Goal: Transaction & Acquisition: Purchase product/service

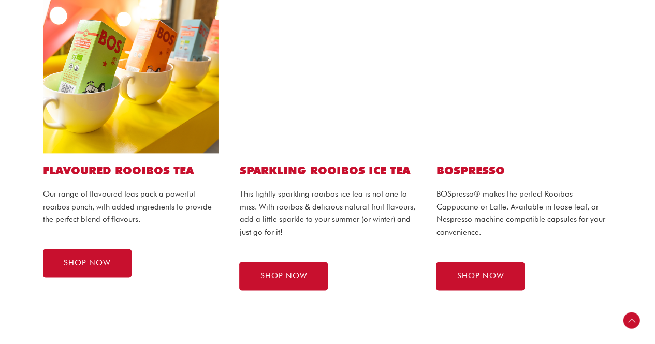
scroll to position [618, 0]
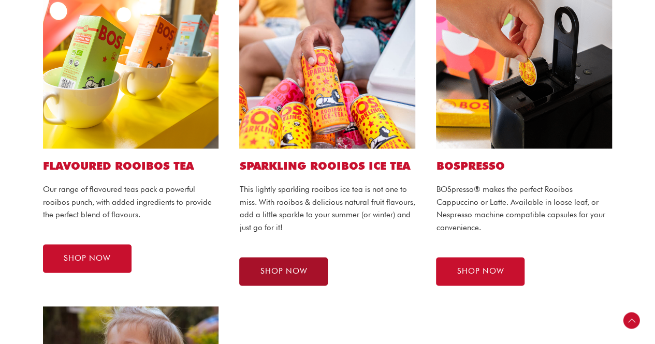
click at [283, 268] on span "SHOP NOW" at bounding box center [283, 272] width 47 height 8
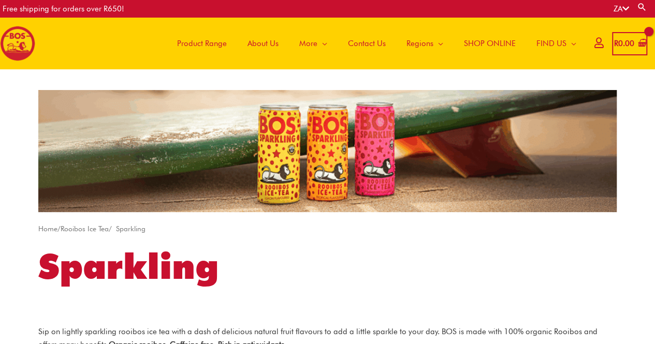
click at [198, 39] on span "Product Range" at bounding box center [202, 43] width 50 height 31
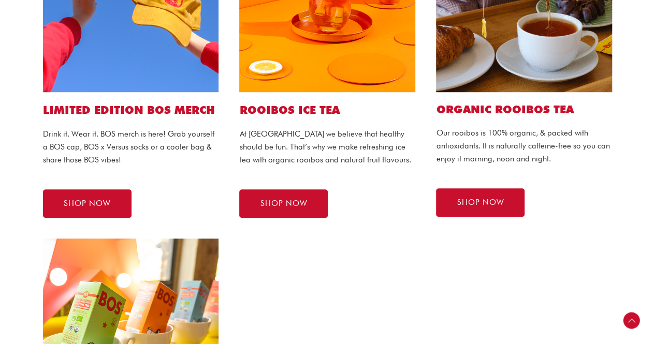
scroll to position [218, 0]
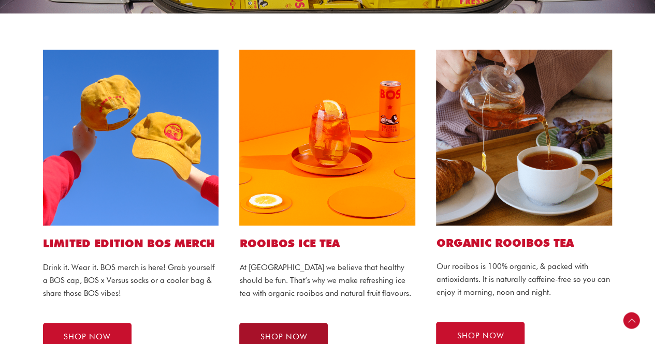
click at [283, 340] on span "SHOP NOW" at bounding box center [283, 337] width 47 height 8
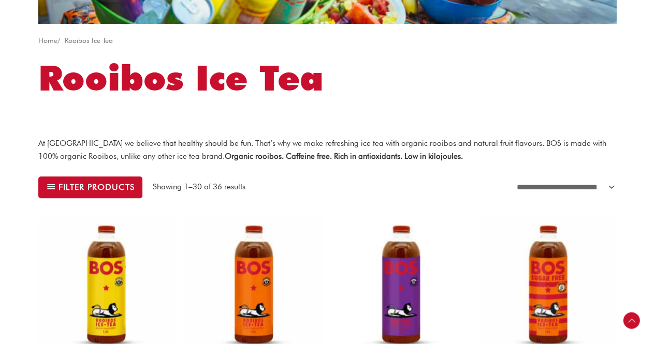
scroll to position [159, 0]
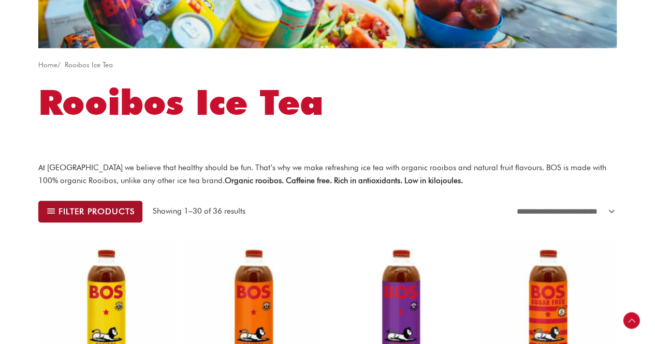
click at [90, 209] on span "Filter products" at bounding box center [96, 211] width 76 height 8
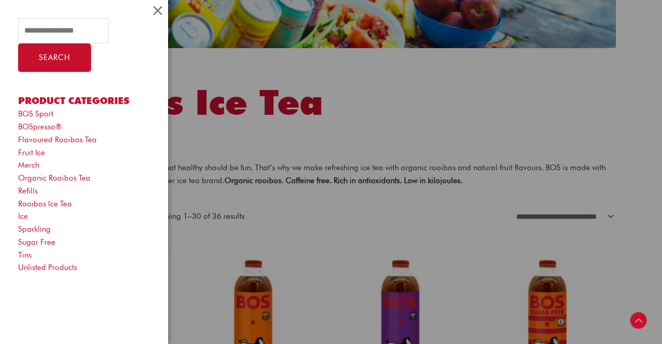
click at [359, 240] on div "Search for: Search Product categories BOS Sport BOSpresso® Flavoured Rooibos Te…" at bounding box center [331, 172] width 662 height 344
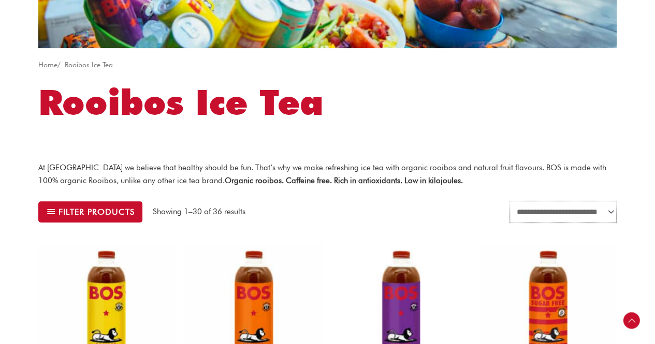
click at [609, 210] on select "**********" at bounding box center [562, 212] width 107 height 22
click at [509, 201] on select "**********" at bounding box center [562, 212] width 107 height 22
click at [612, 213] on select "**********" at bounding box center [562, 212] width 107 height 22
click at [509, 201] on select "**********" at bounding box center [562, 212] width 107 height 22
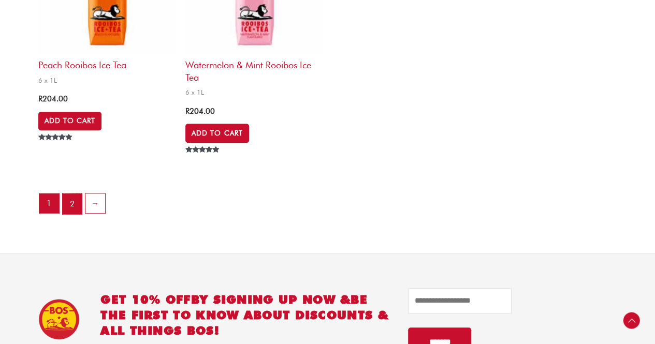
scroll to position [2309, 0]
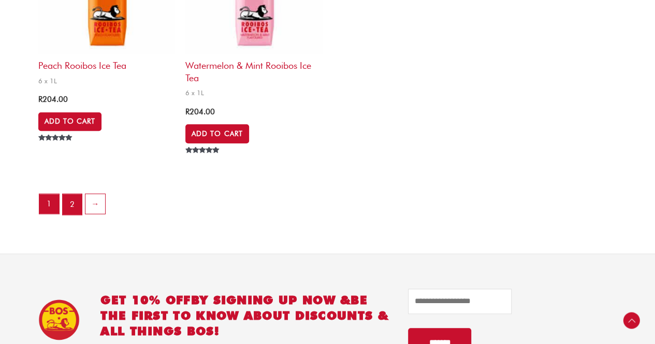
click at [67, 202] on link "2" at bounding box center [73, 204] width 20 height 21
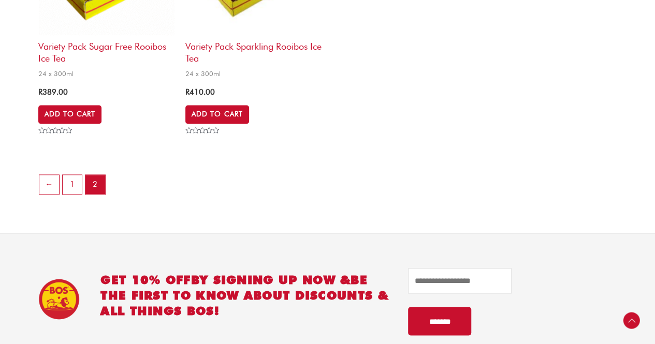
scroll to position [720, 0]
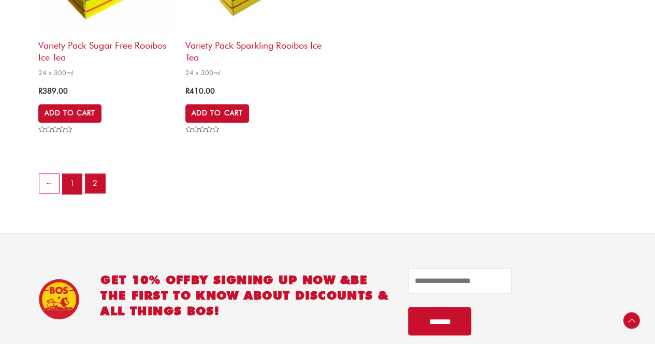
click at [68, 195] on link "1" at bounding box center [73, 184] width 20 height 21
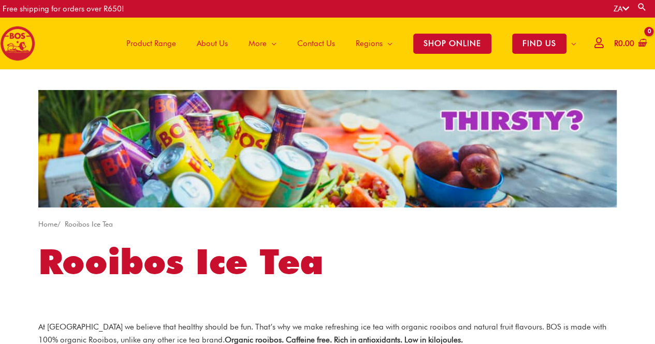
click at [148, 42] on span "Product Range" at bounding box center [151, 43] width 50 height 31
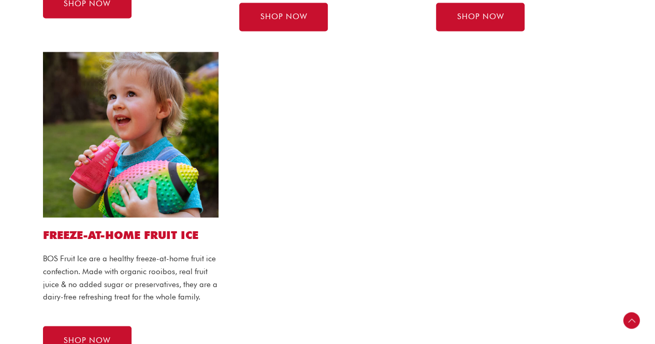
scroll to position [878, 0]
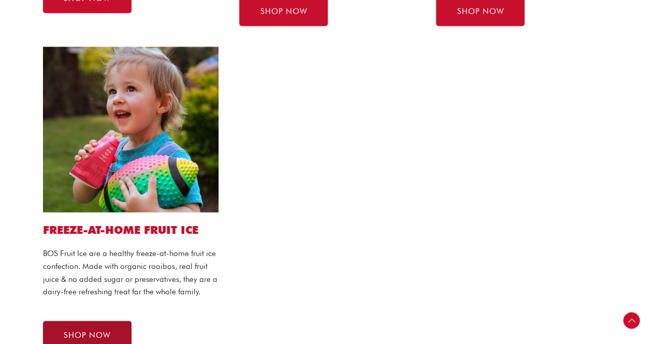
click at [91, 326] on link "SHOP NOW" at bounding box center [87, 335] width 88 height 28
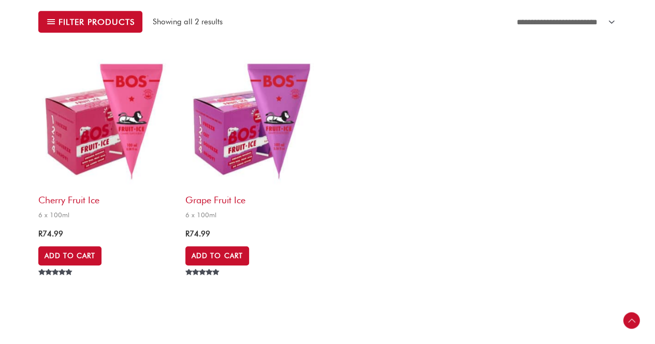
scroll to position [367, 0]
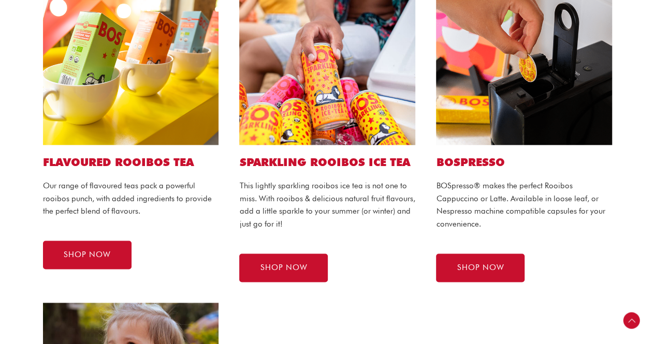
scroll to position [638, 0]
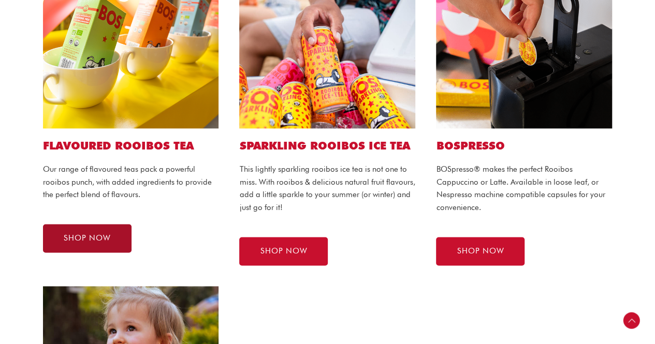
click at [82, 236] on span "SHOP NOW" at bounding box center [87, 238] width 47 height 8
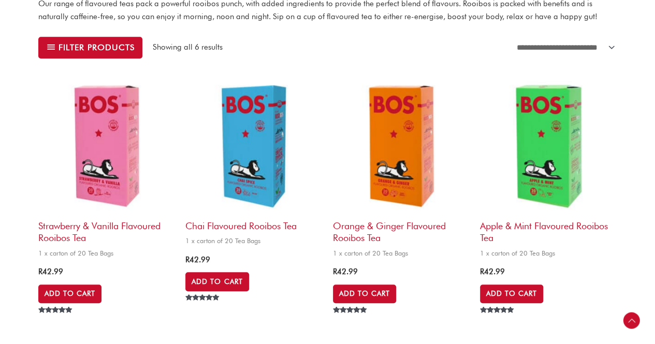
scroll to position [322, 0]
